Goal: Navigation & Orientation: Understand site structure

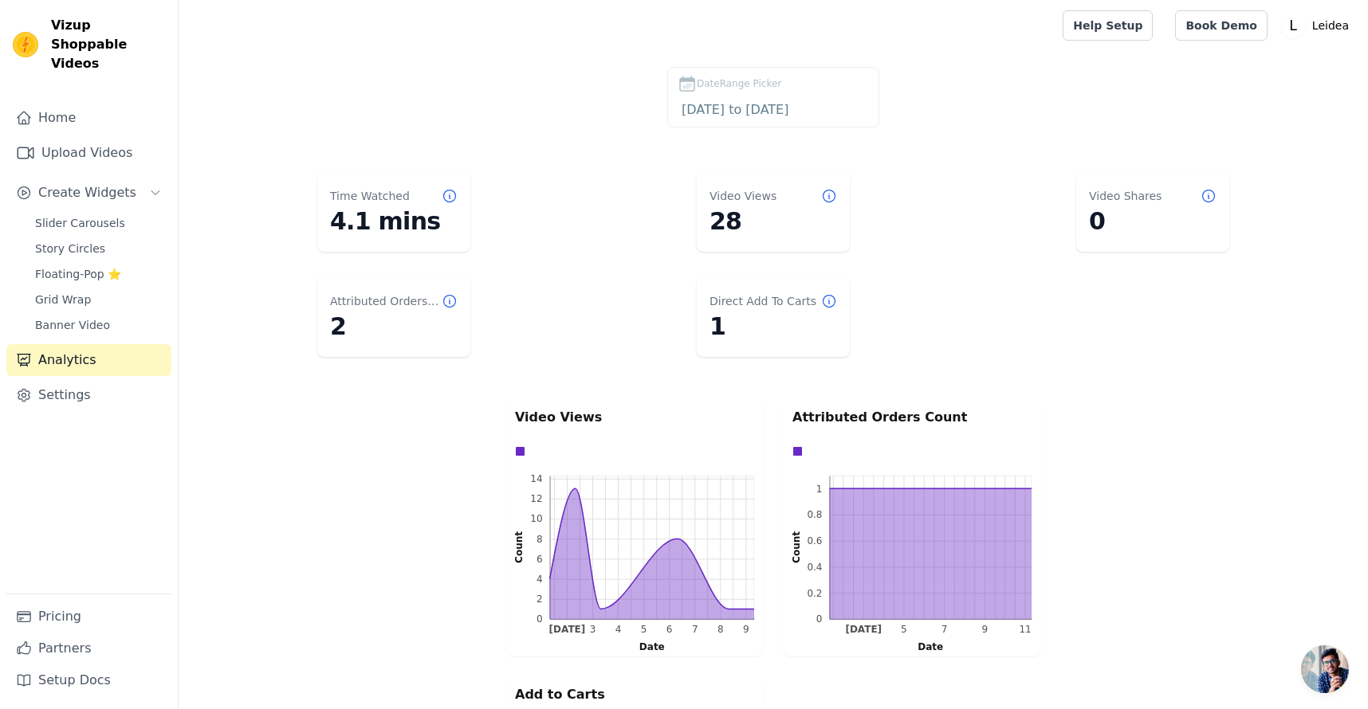
click at [458, 304] on div "Attributed Orders Count 2" at bounding box center [393, 317] width 153 height 80
drag, startPoint x: 458, startPoint y: 304, endPoint x: 450, endPoint y: 296, distance: 11.3
click at [450, 296] on icon at bounding box center [450, 302] width 12 height 12
drag, startPoint x: 450, startPoint y: 296, endPoint x: 459, endPoint y: 307, distance: 14.2
click at [459, 307] on div "Attributed Orders Count 2" at bounding box center [393, 317] width 153 height 80
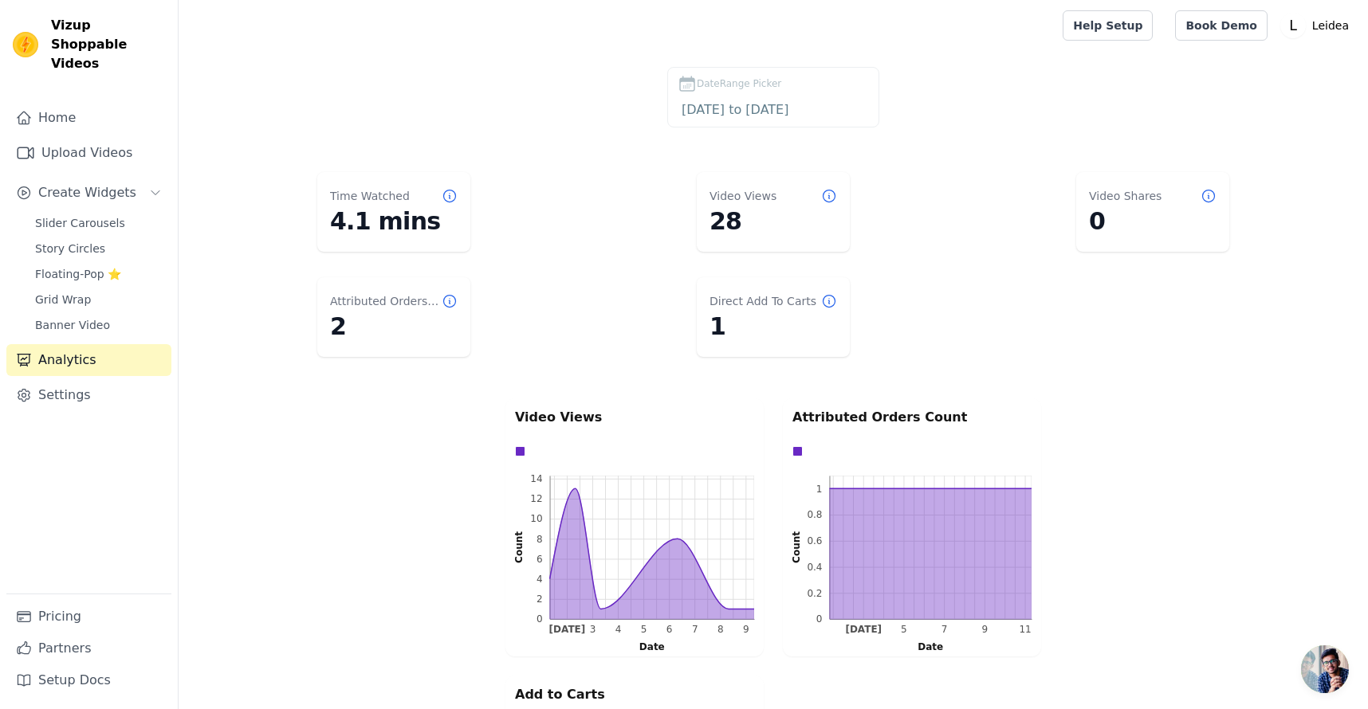
drag, startPoint x: 459, startPoint y: 307, endPoint x: 446, endPoint y: 305, distance: 12.9
click at [446, 305] on icon at bounding box center [450, 301] width 16 height 16
drag, startPoint x: 446, startPoint y: 305, endPoint x: 442, endPoint y: 297, distance: 9.3
click at [442, 297] on icon at bounding box center [450, 301] width 16 height 16
drag, startPoint x: 442, startPoint y: 297, endPoint x: 451, endPoint y: 299, distance: 9.7
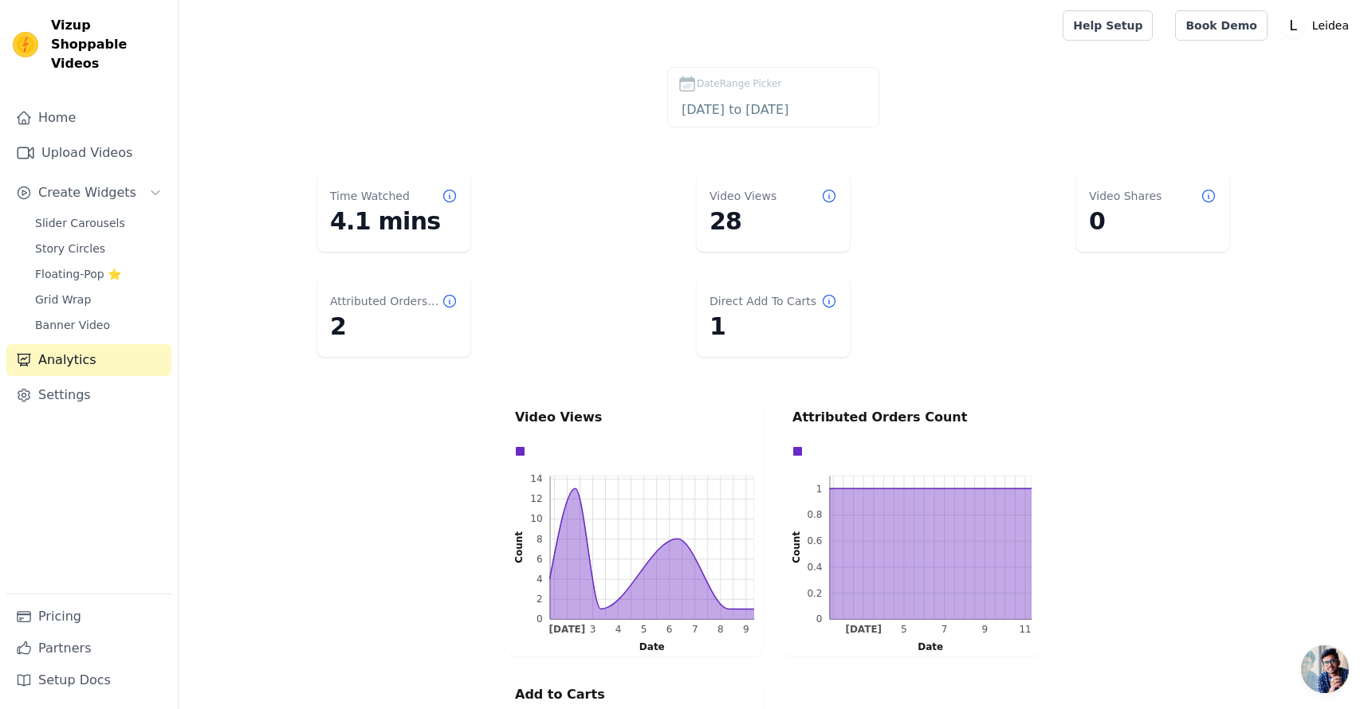
click at [451, 299] on icon at bounding box center [450, 301] width 16 height 16
drag, startPoint x: 451, startPoint y: 299, endPoint x: 464, endPoint y: 300, distance: 12.8
click at [464, 300] on div "Attributed Orders Count 2" at bounding box center [393, 317] width 153 height 80
click at [463, 293] on div "Attributed Orders Count 2" at bounding box center [393, 317] width 153 height 80
drag, startPoint x: 463, startPoint y: 293, endPoint x: 453, endPoint y: 298, distance: 11.4
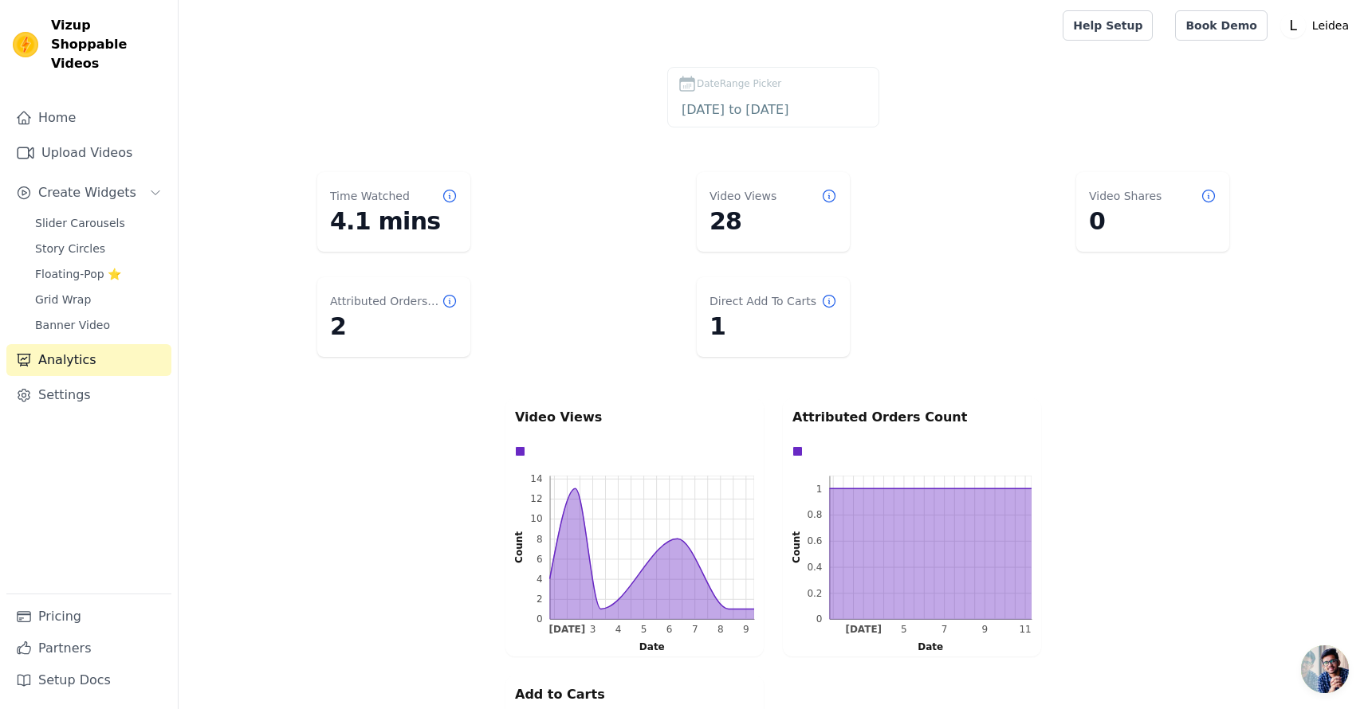
click at [453, 298] on icon at bounding box center [450, 301] width 16 height 16
click at [450, 298] on icon at bounding box center [450, 301] width 16 height 16
click at [457, 301] on icon at bounding box center [450, 301] width 16 height 16
drag, startPoint x: 457, startPoint y: 301, endPoint x: 446, endPoint y: 298, distance: 10.6
click at [446, 298] on icon at bounding box center [450, 301] width 16 height 16
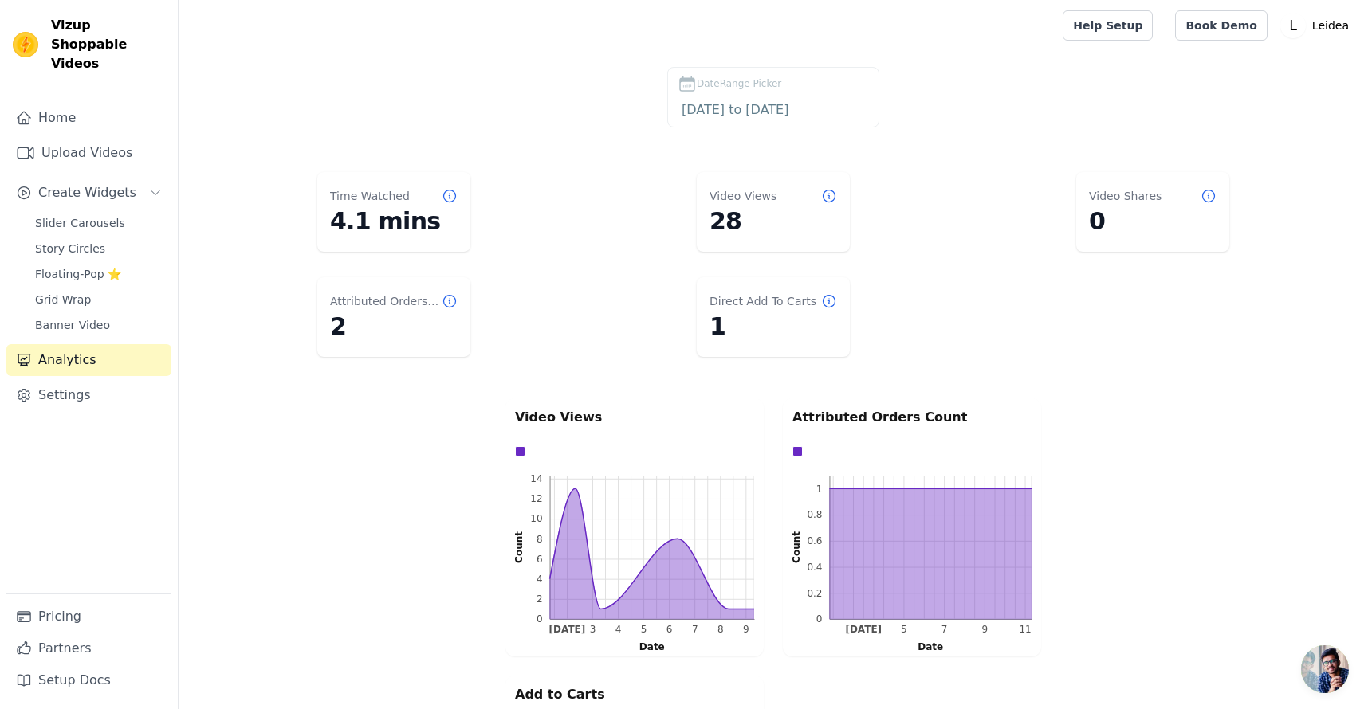
click at [450, 293] on icon at bounding box center [450, 301] width 16 height 16
click at [449, 297] on icon at bounding box center [450, 301] width 16 height 16
